Goal: Information Seeking & Learning: Learn about a topic

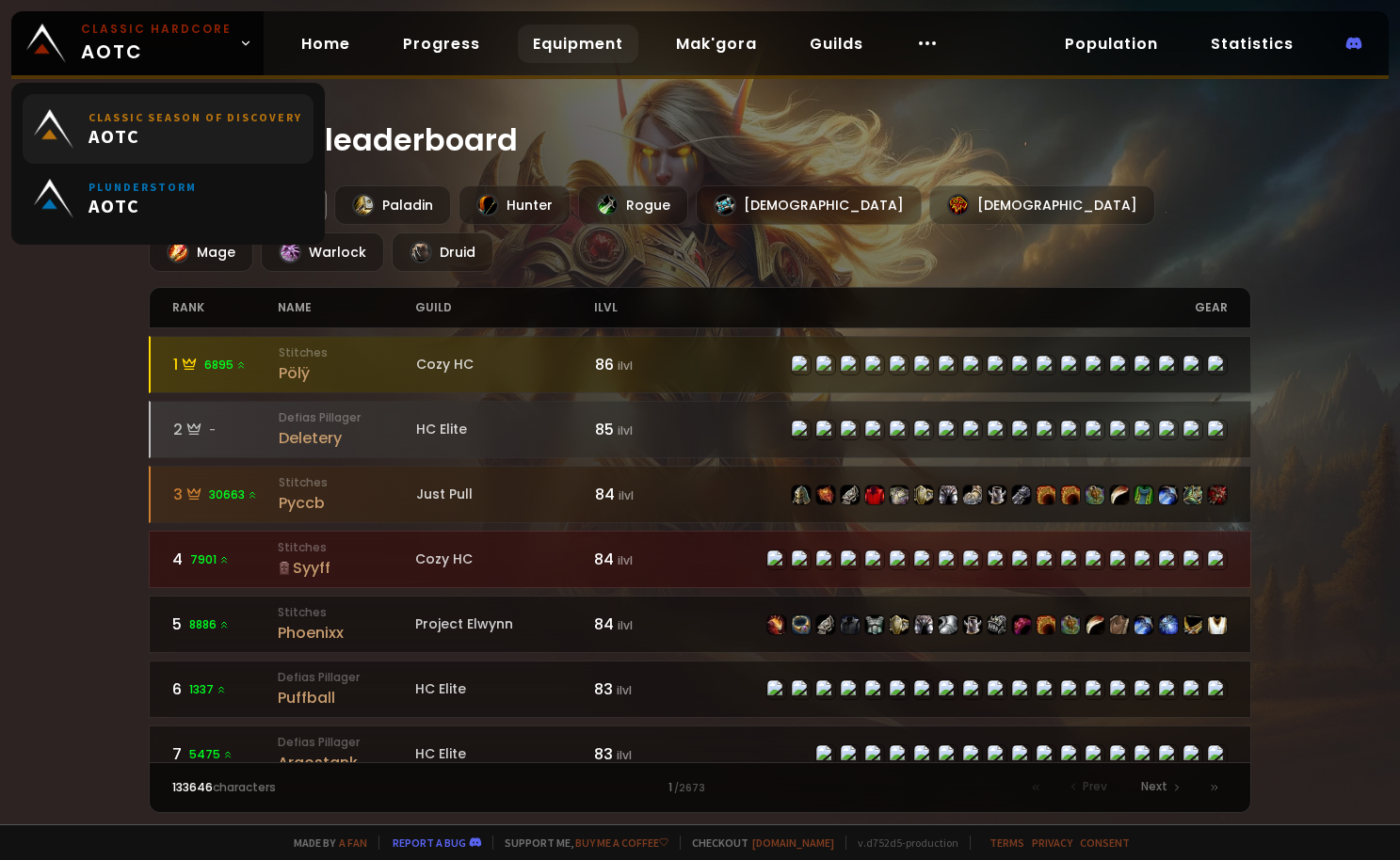
click at [149, 120] on small "Classic Season of Discovery" at bounding box center [195, 117] width 213 height 14
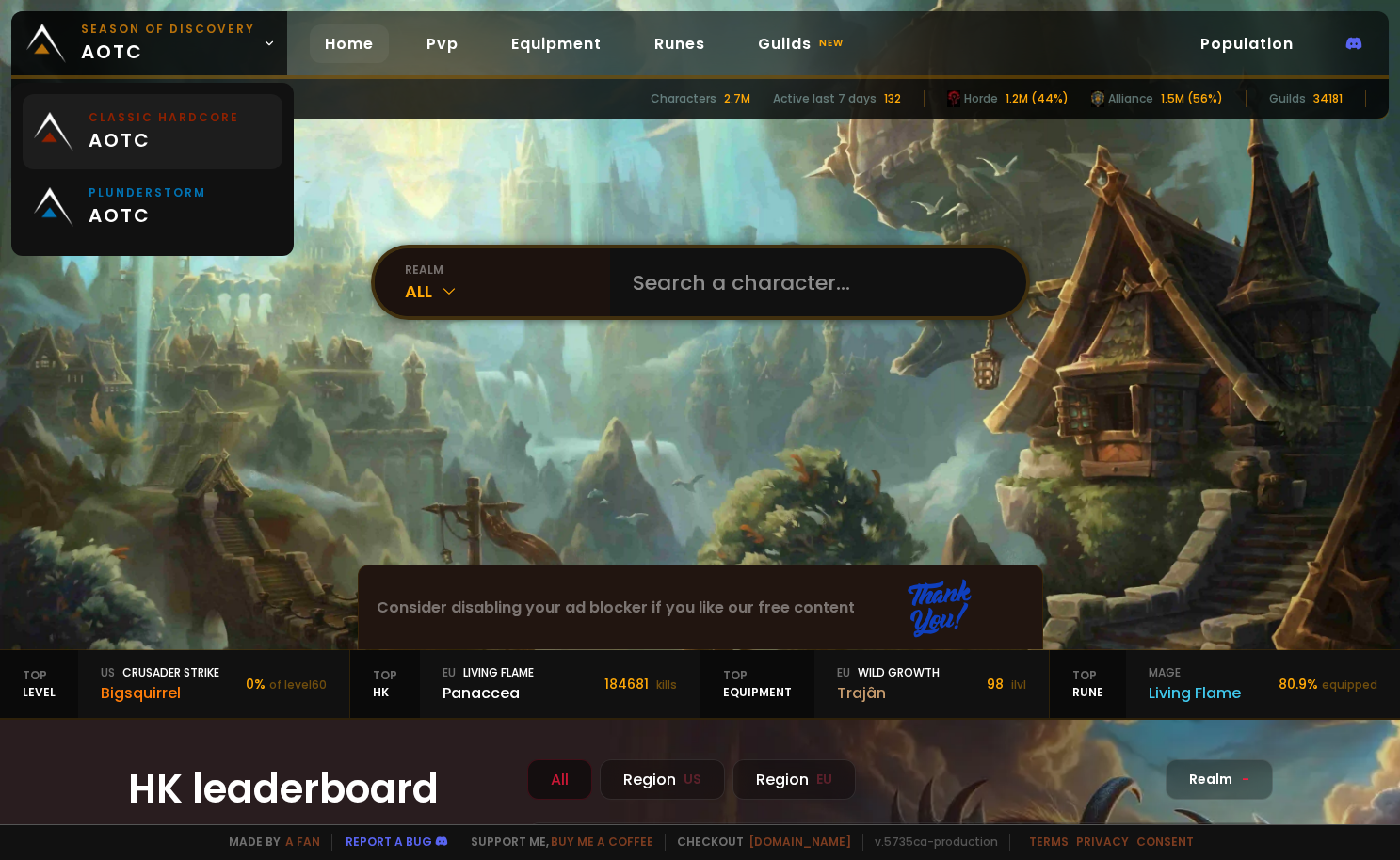
click at [198, 130] on span "aotc" at bounding box center [164, 141] width 150 height 29
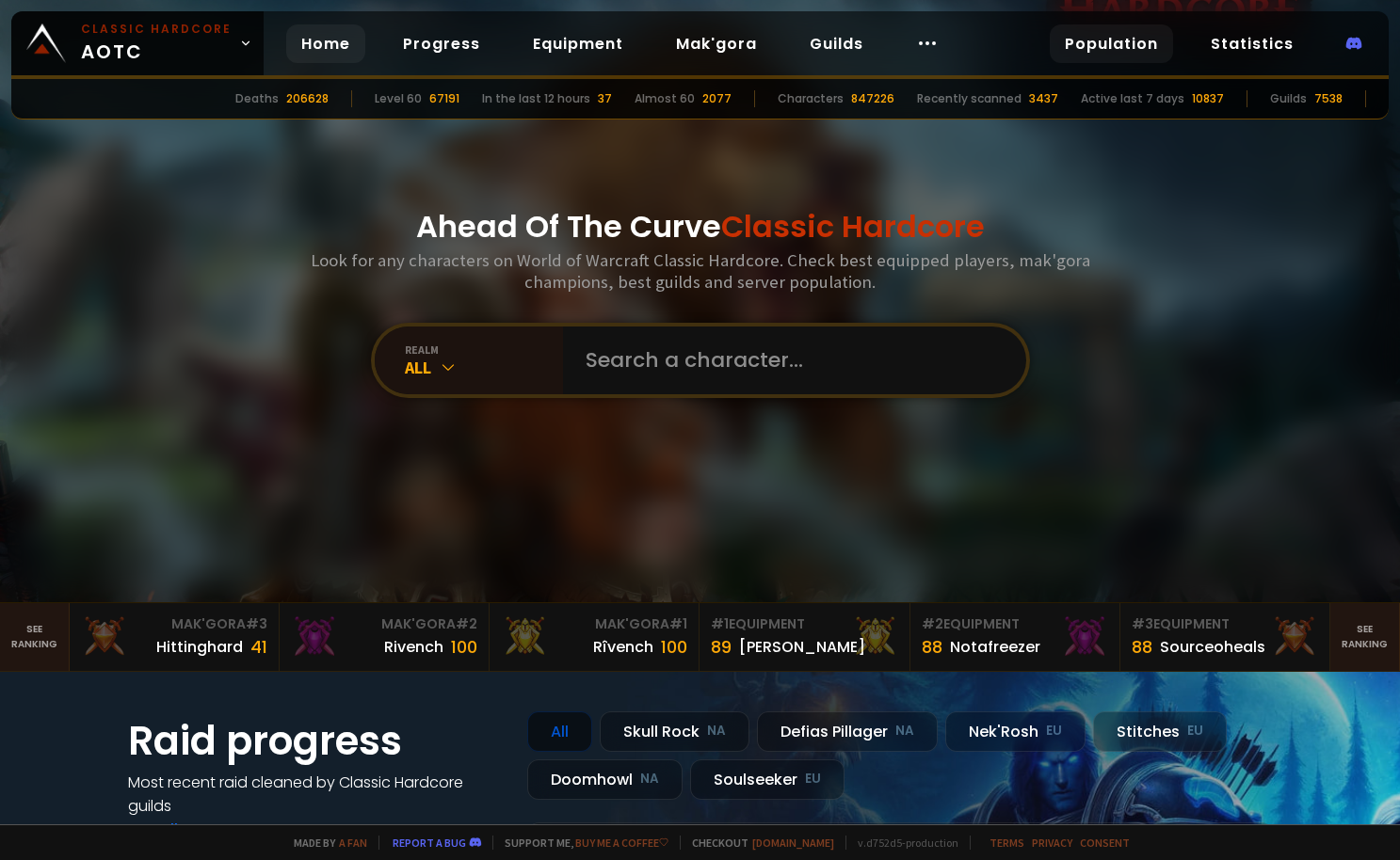
click at [1110, 44] on link "Population" at bounding box center [1111, 44] width 123 height 38
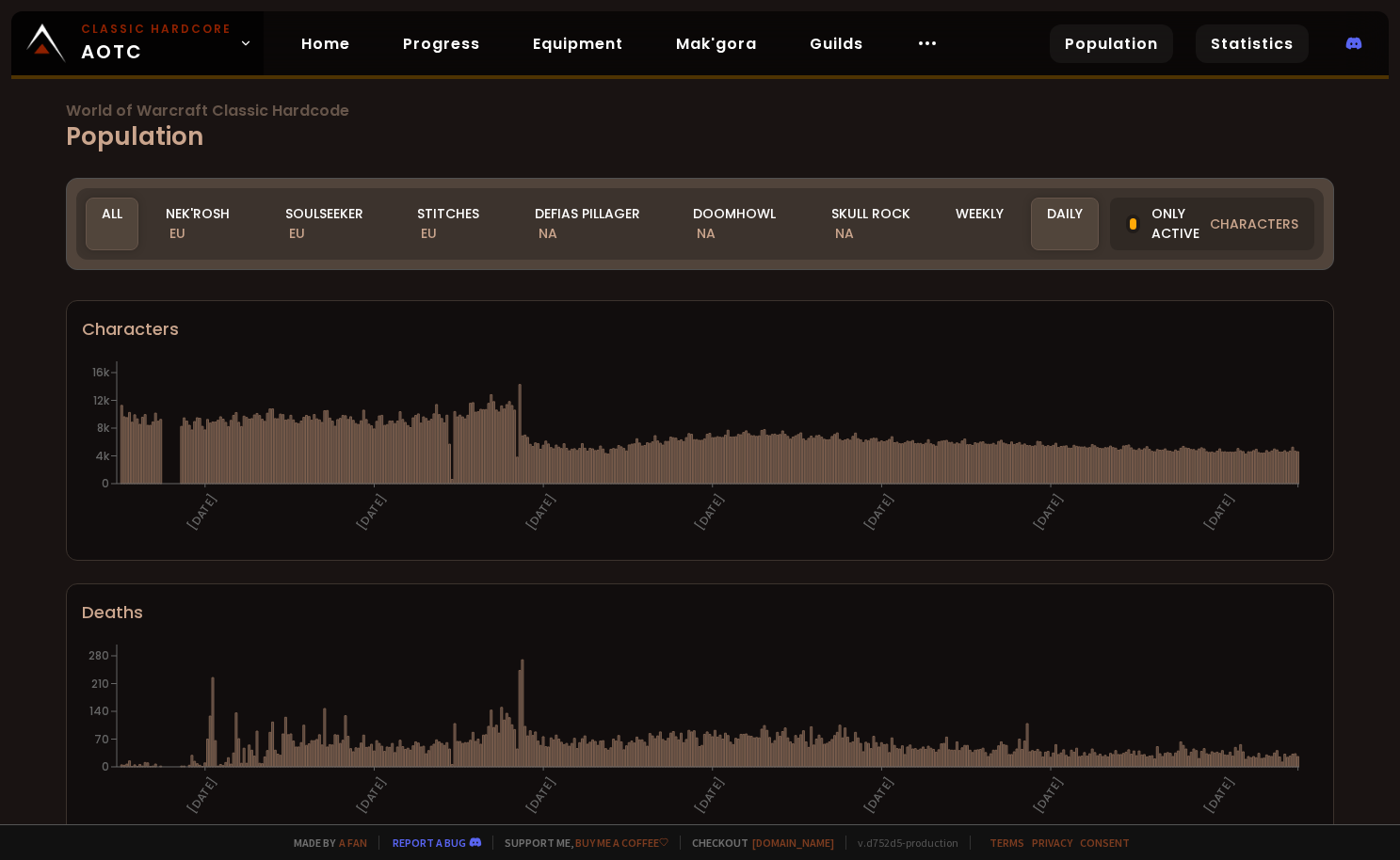
click at [1244, 51] on link "Statistics" at bounding box center [1253, 44] width 113 height 38
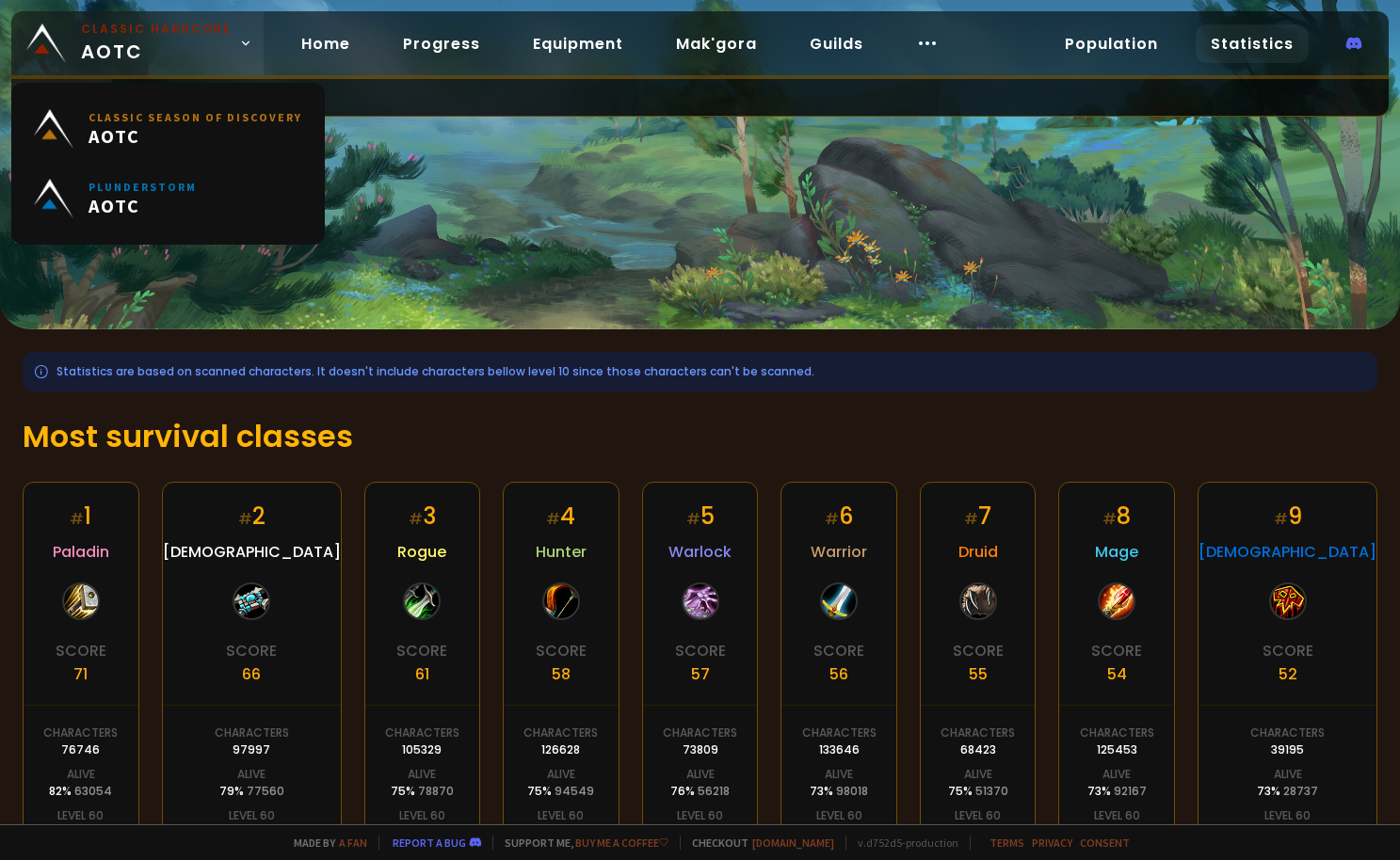
click at [167, 58] on span "Classic Hardcore AOTC" at bounding box center [156, 43] width 150 height 45
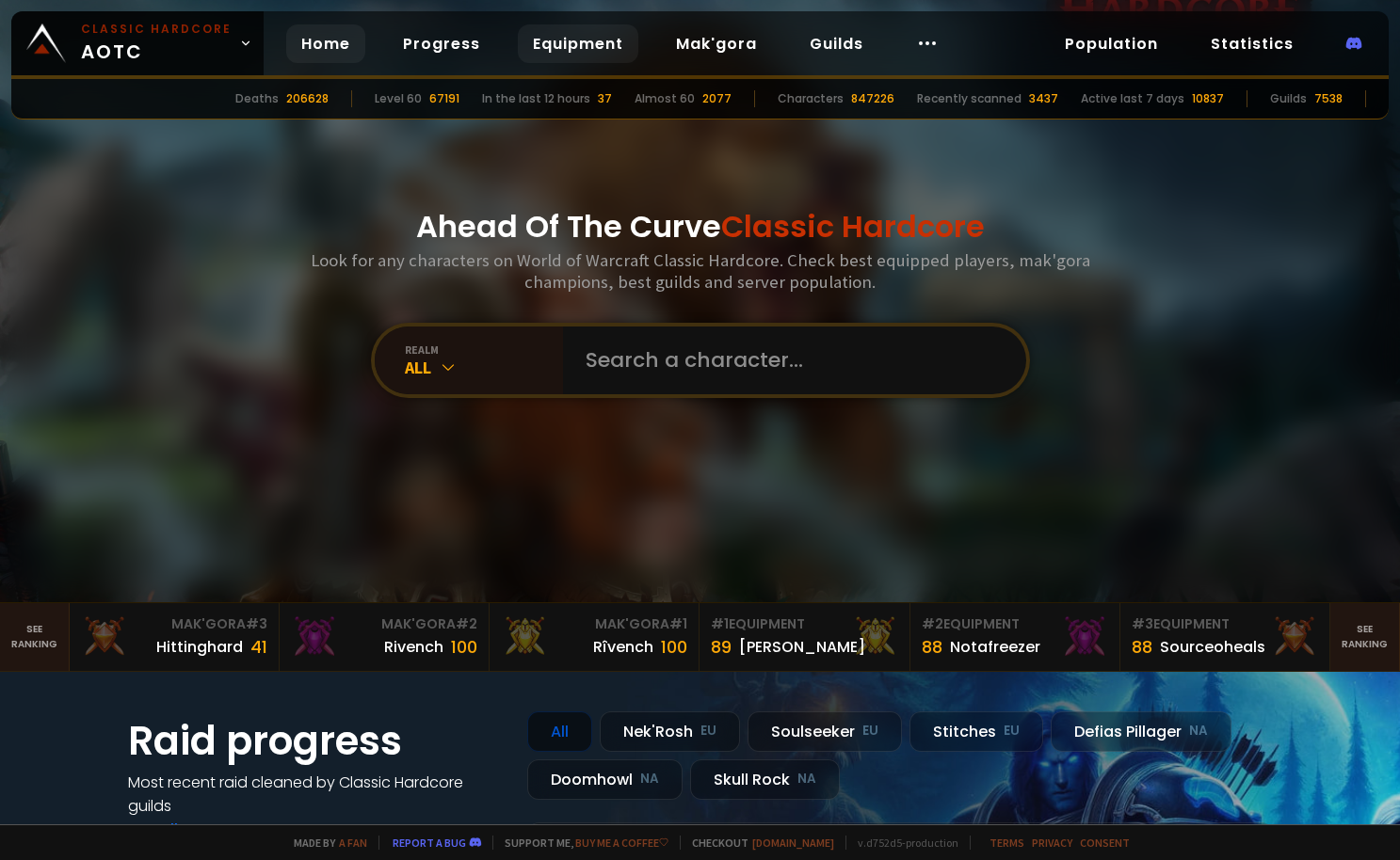
click at [575, 47] on link "Equipment" at bounding box center [578, 44] width 121 height 38
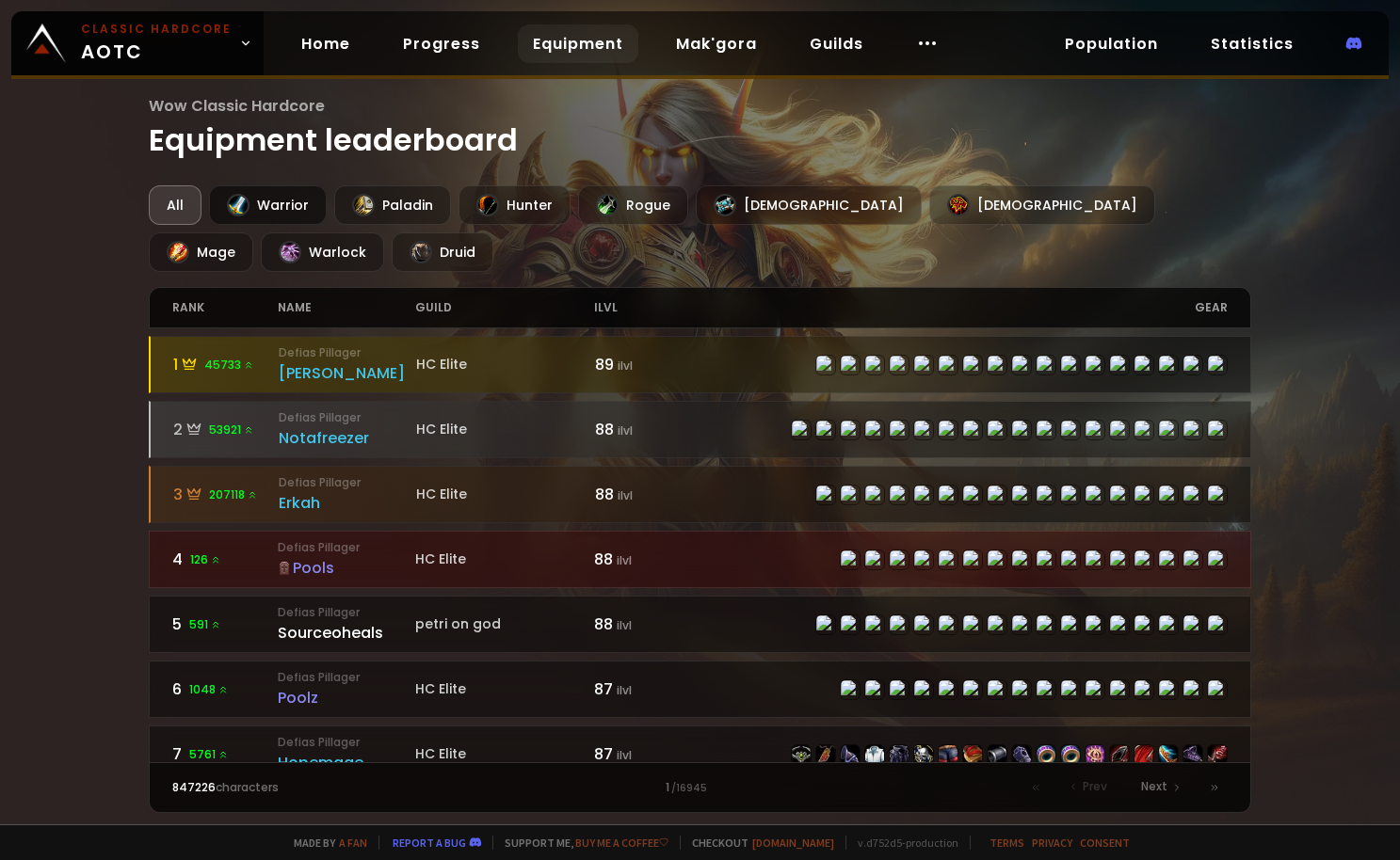
click at [268, 198] on div "Warrior" at bounding box center [267, 205] width 118 height 39
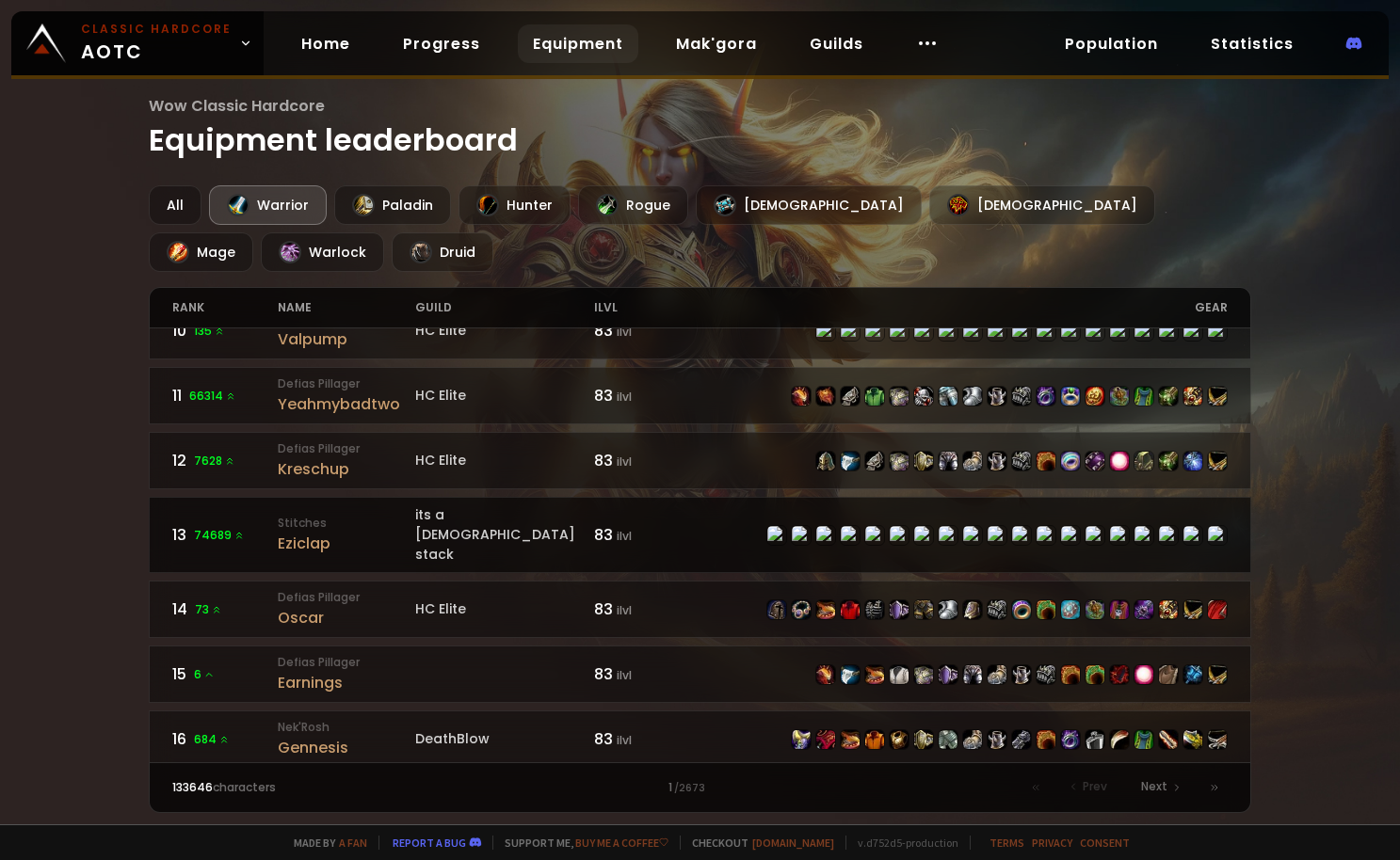
scroll to position [564, 0]
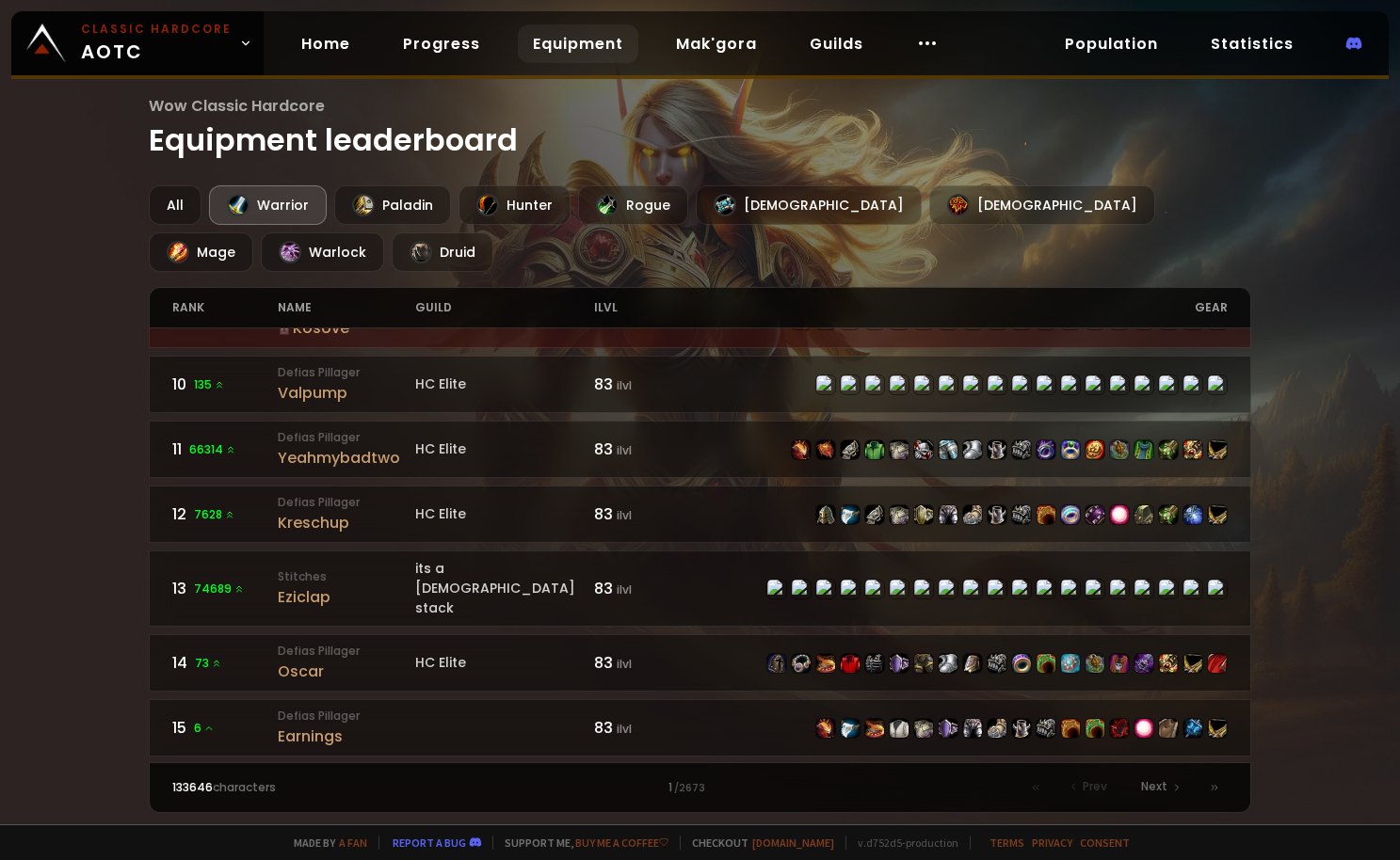
click at [1385, 618] on div "Wow Classic Hardcore Equipment leaderboard All Warrior Paladin Hunter Rogue Pri…" at bounding box center [700, 412] width 1400 height 825
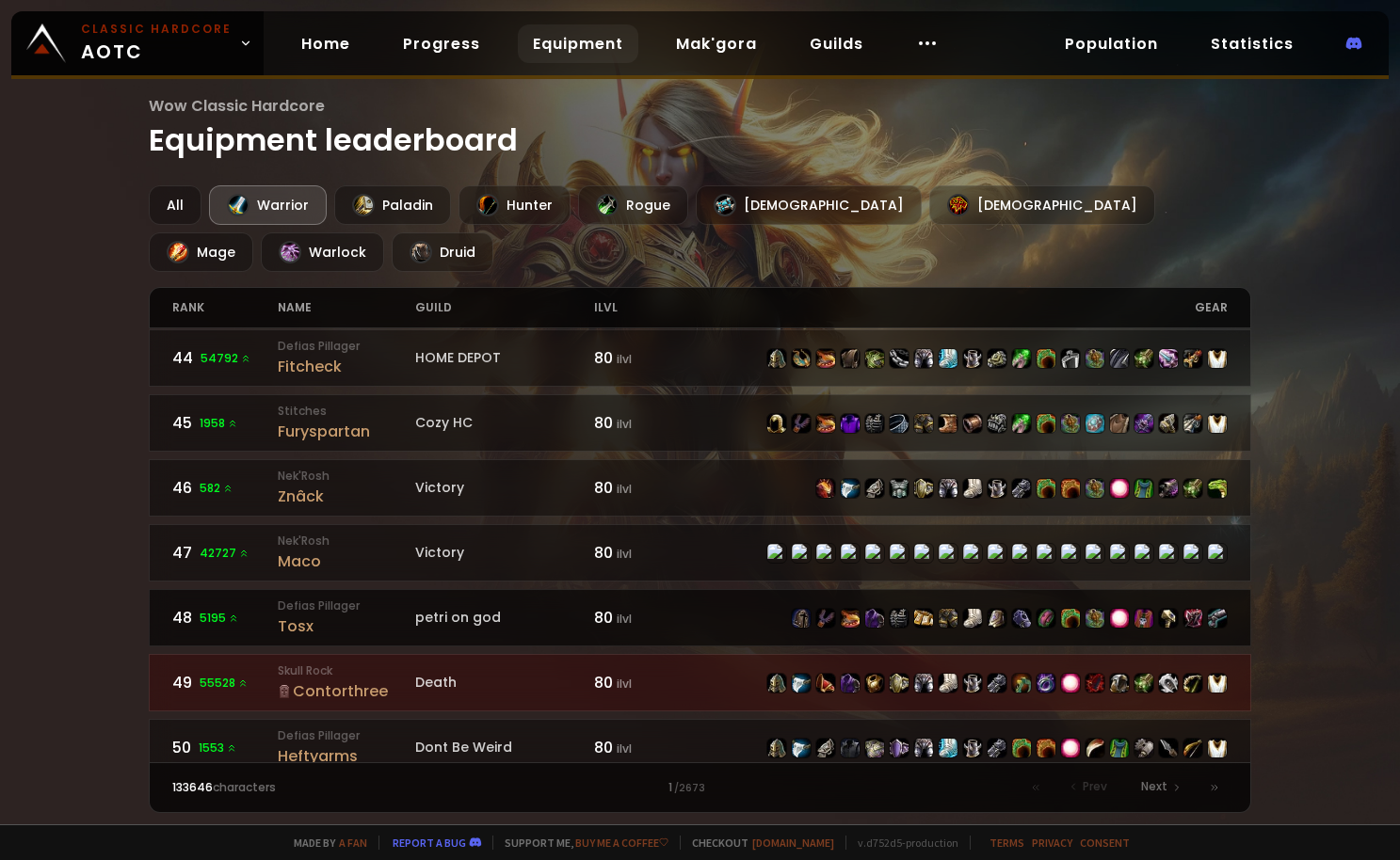
scroll to position [2821, 0]
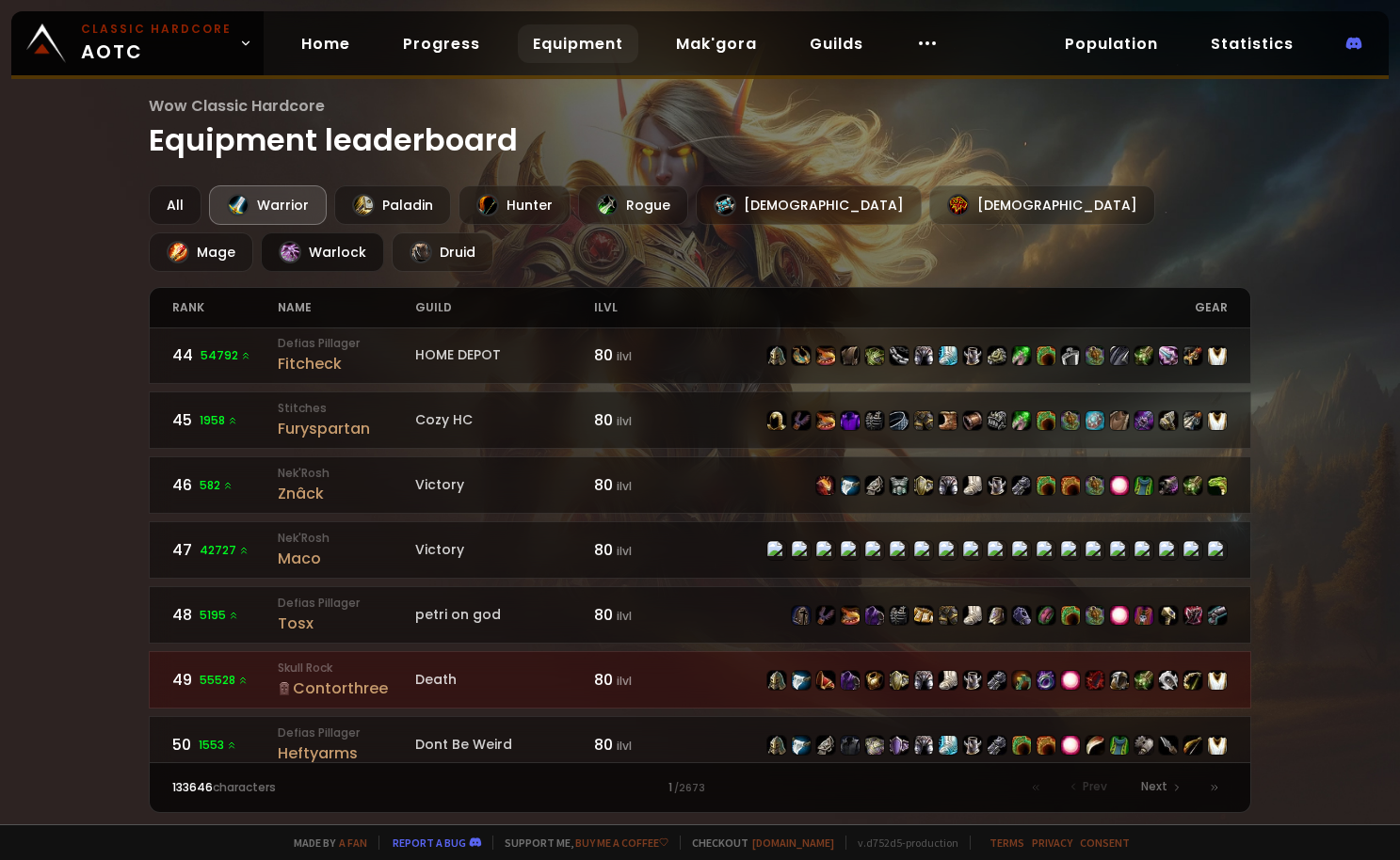
click at [385, 232] on div "Warlock" at bounding box center [322, 252] width 123 height 39
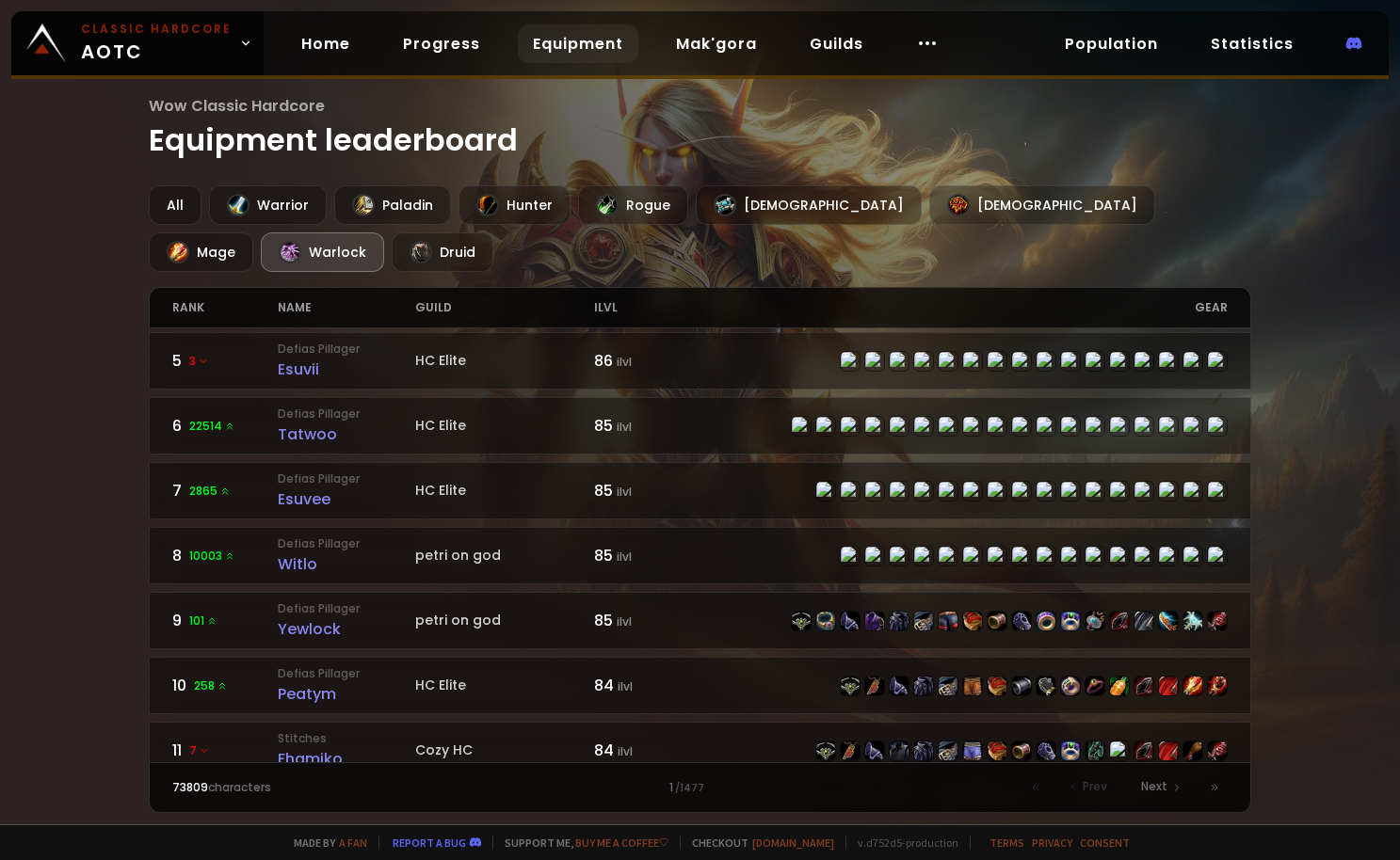
scroll to position [659, 0]
